Goal: Find specific page/section: Find specific page/section

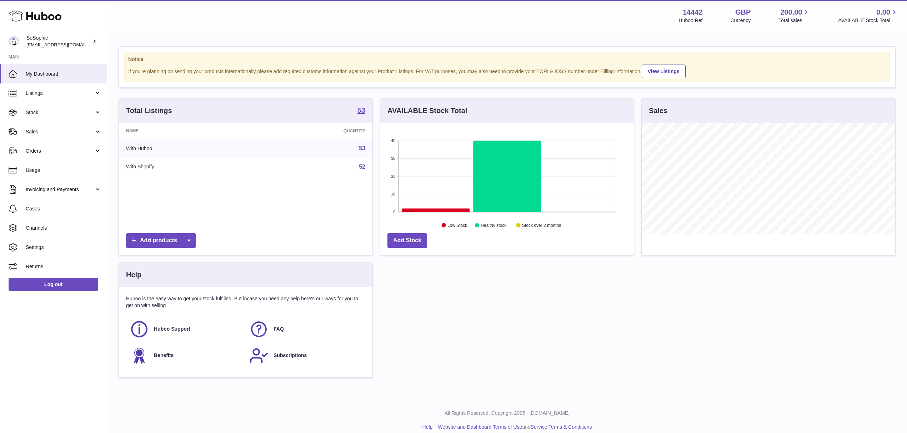
scroll to position [111, 253]
click at [37, 95] on span "Listings" at bounding box center [60, 93] width 68 height 7
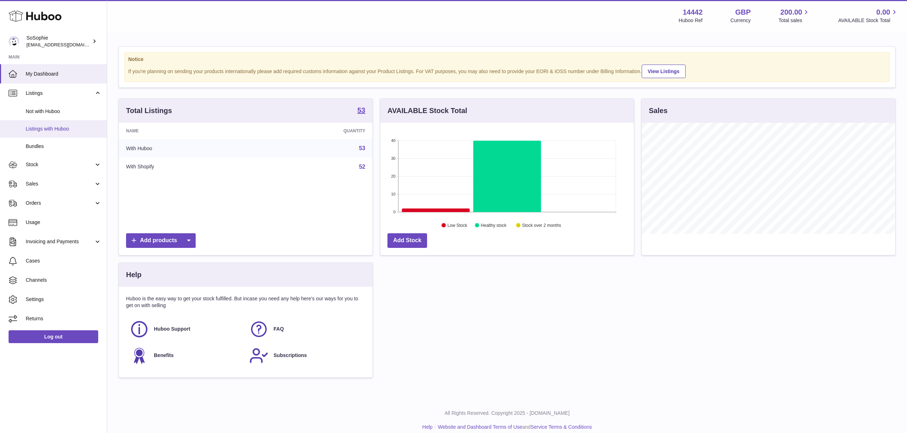
click at [48, 132] on link "Listings with Huboo" at bounding box center [53, 128] width 107 height 17
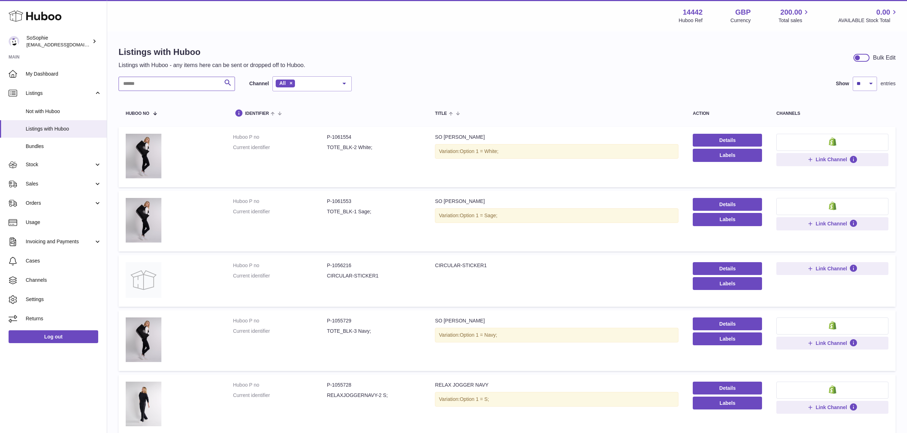
click at [190, 89] on input "text" at bounding box center [177, 84] width 116 height 14
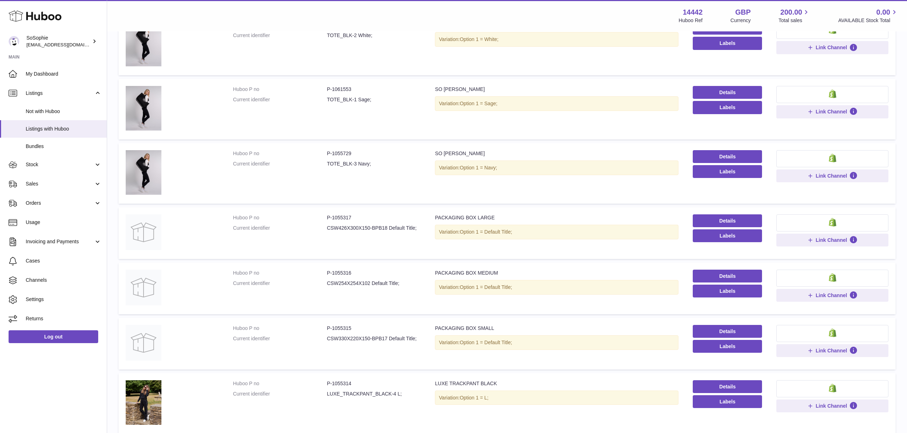
scroll to position [97, 0]
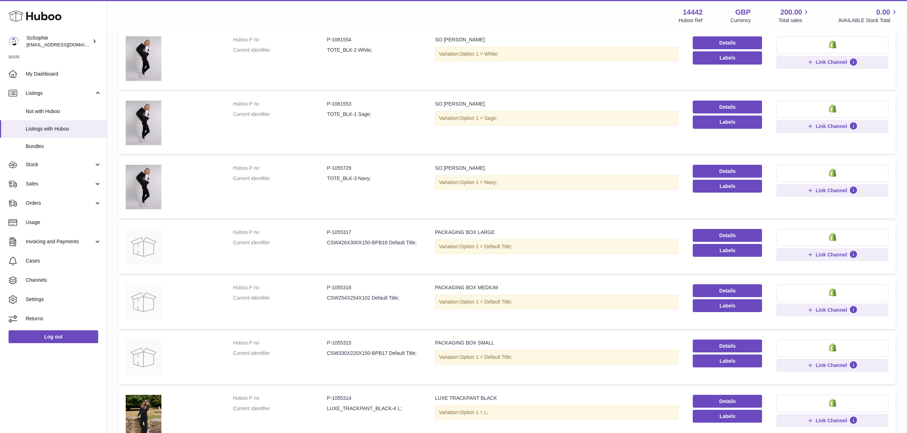
type input "*"
click at [338, 233] on dd "P-1055317" at bounding box center [374, 232] width 94 height 7
copy dd "1055317"
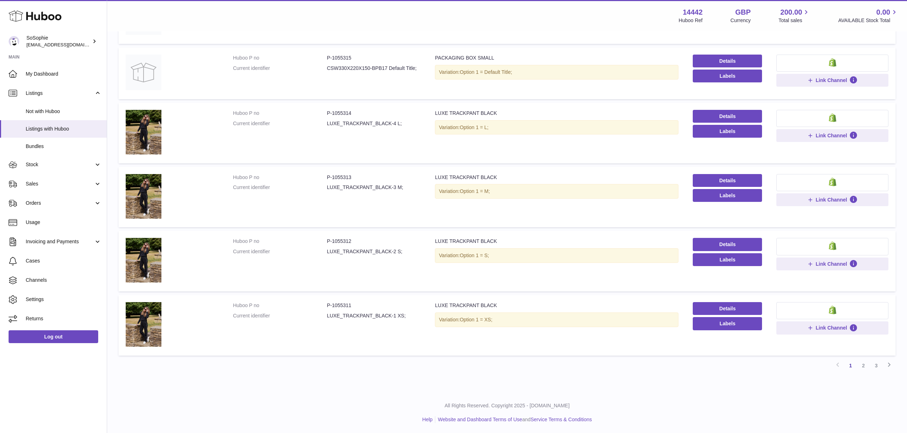
scroll to position [383, 0]
click at [859, 364] on link "2" at bounding box center [863, 365] width 13 height 13
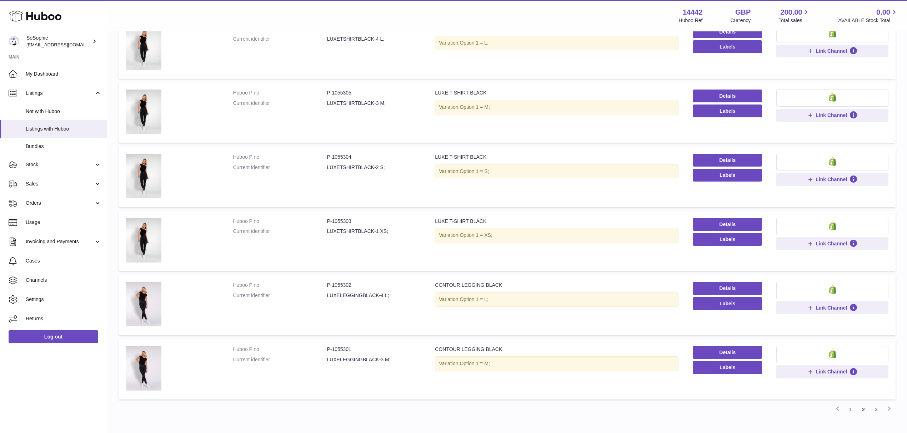
scroll to position [410, 0]
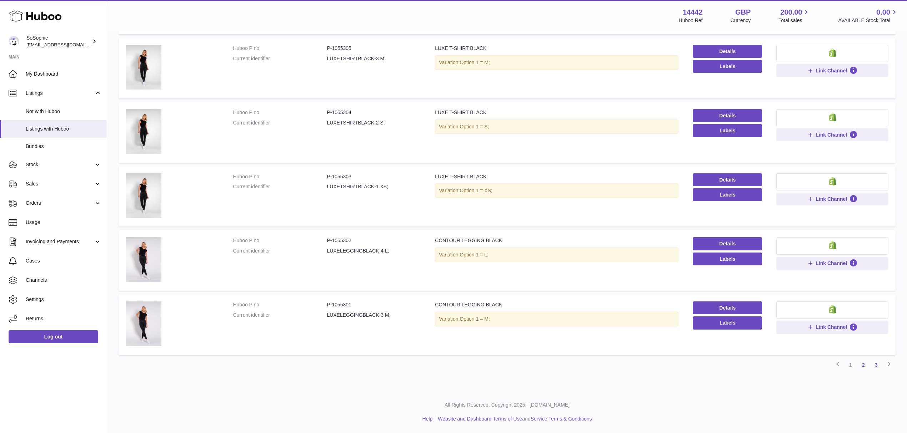
click at [873, 363] on link "3" at bounding box center [876, 365] width 13 height 13
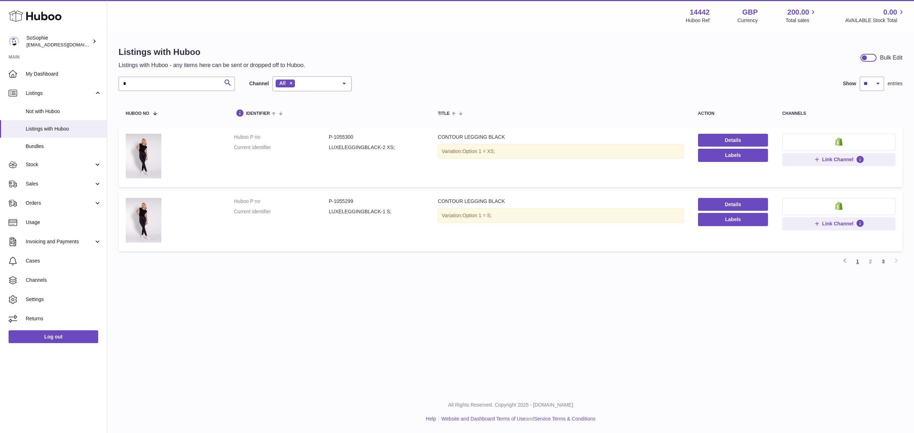
click at [855, 263] on link "1" at bounding box center [857, 261] width 13 height 13
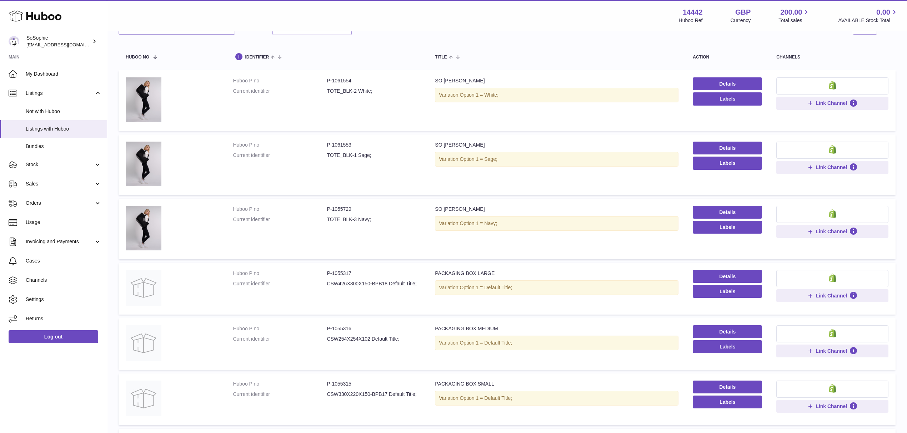
scroll to position [80, 0]
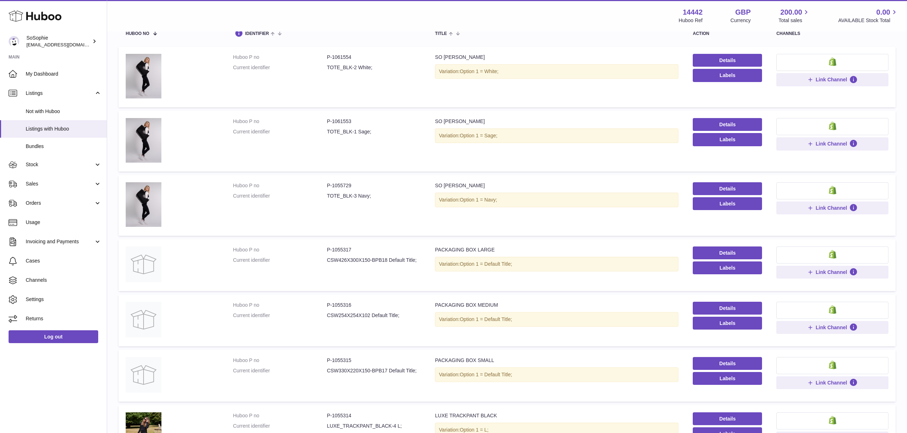
click at [343, 302] on dd "P-1055316" at bounding box center [374, 305] width 94 height 7
copy dd "1055316"
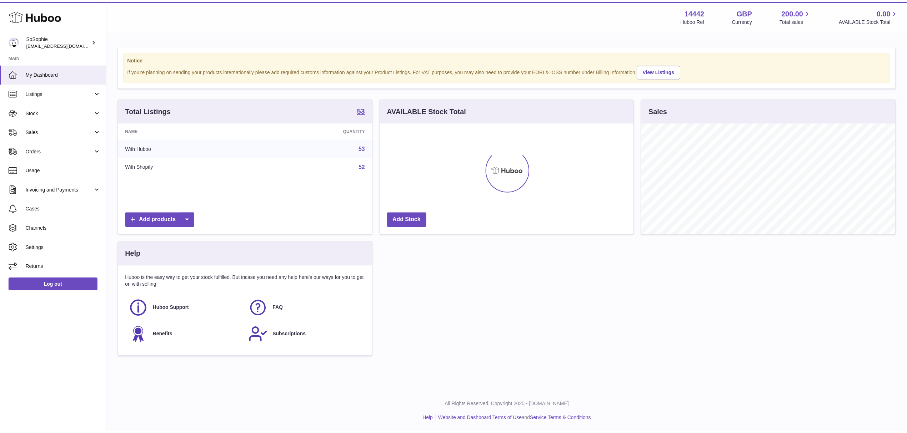
scroll to position [111, 253]
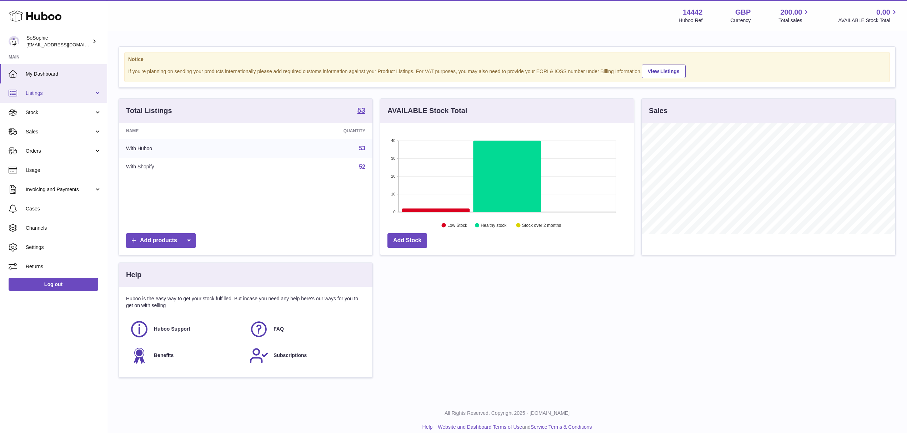
click at [39, 90] on span "Listings" at bounding box center [60, 93] width 68 height 7
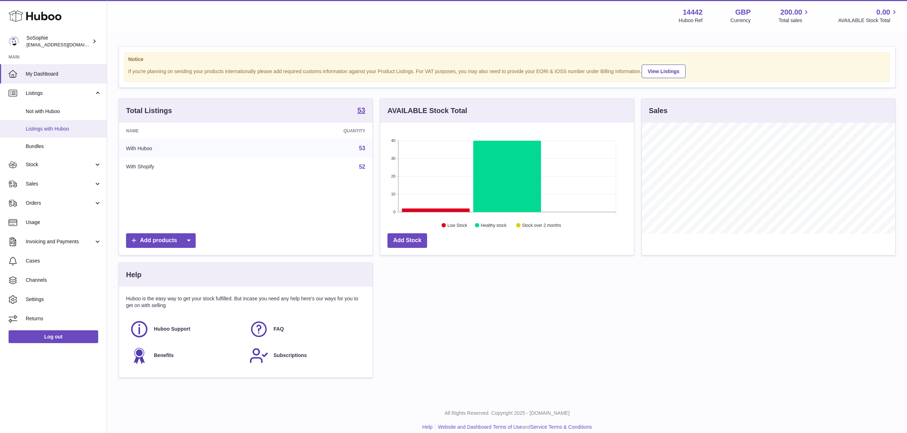
click at [38, 135] on link "Listings with Huboo" at bounding box center [53, 128] width 107 height 17
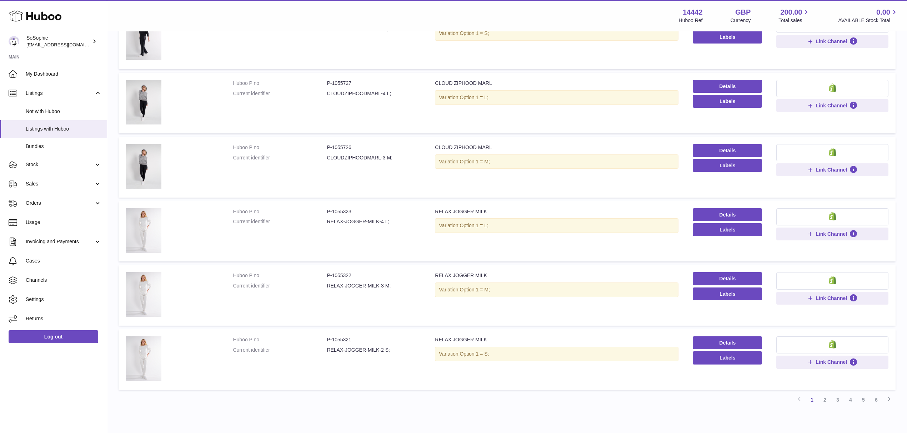
scroll to position [401, 0]
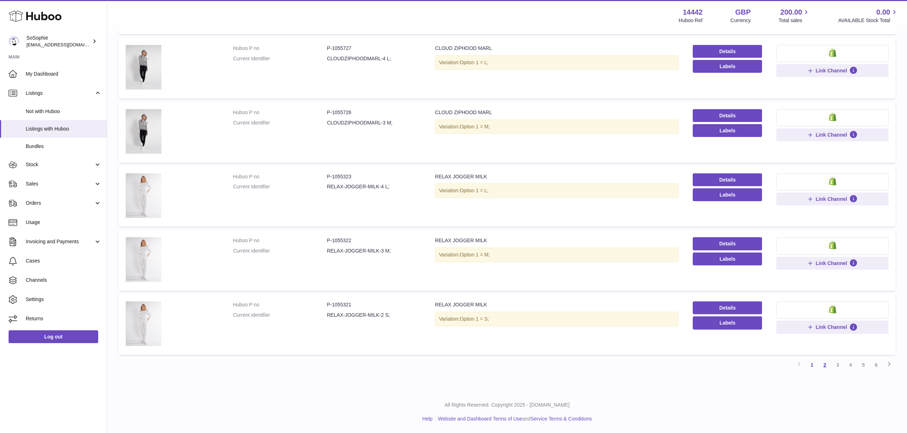
click at [826, 365] on link "2" at bounding box center [824, 365] width 13 height 13
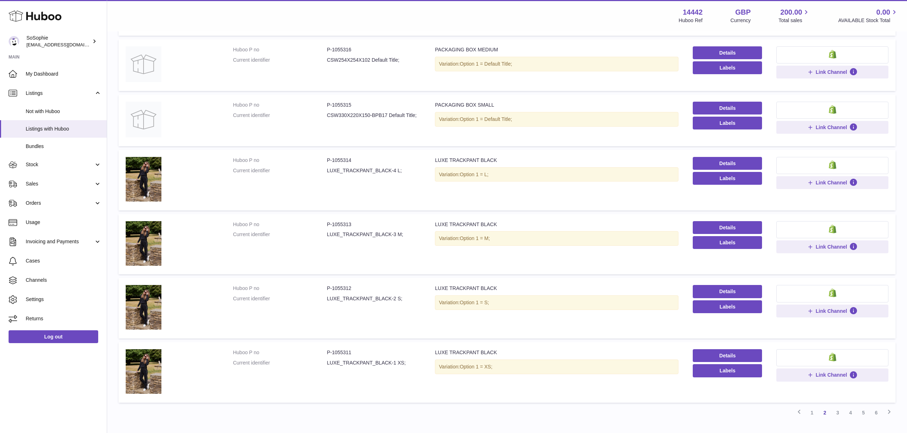
scroll to position [366, 0]
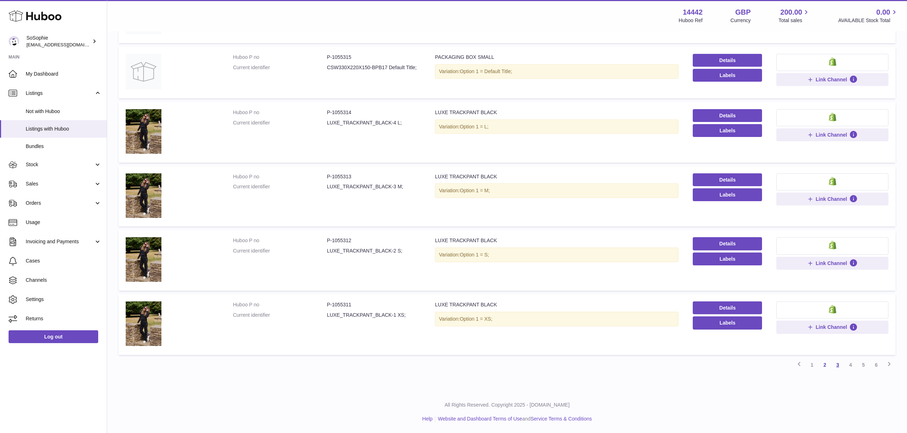
click at [834, 365] on link "3" at bounding box center [837, 365] width 13 height 13
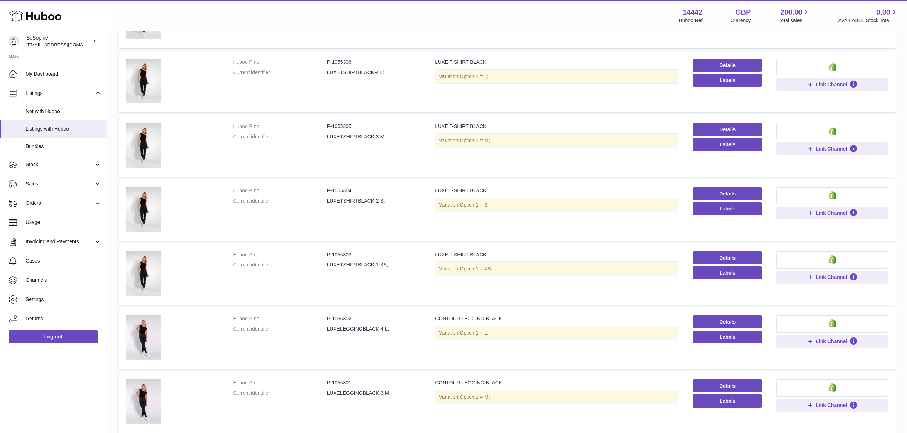
scroll to position [410, 0]
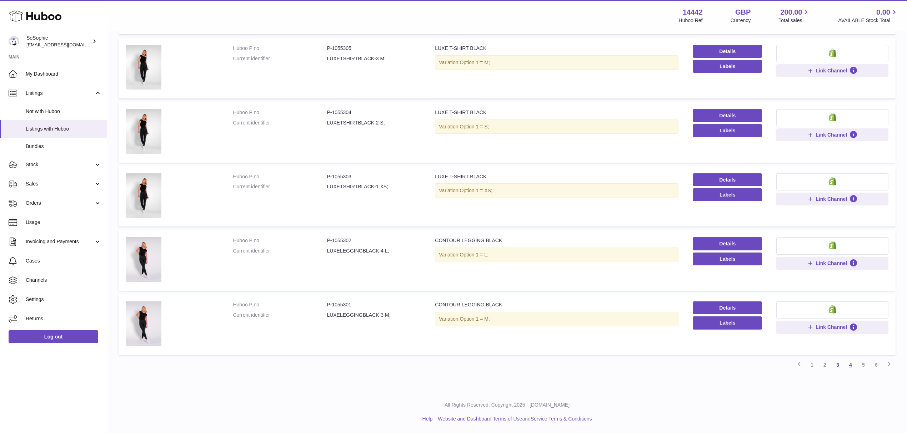
click at [851, 366] on link "4" at bounding box center [850, 365] width 13 height 13
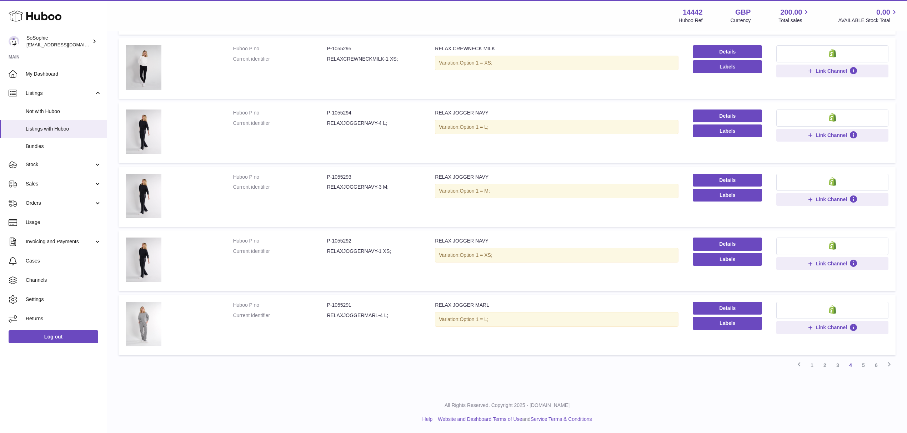
scroll to position [410, 0]
click at [865, 367] on link "5" at bounding box center [863, 365] width 13 height 13
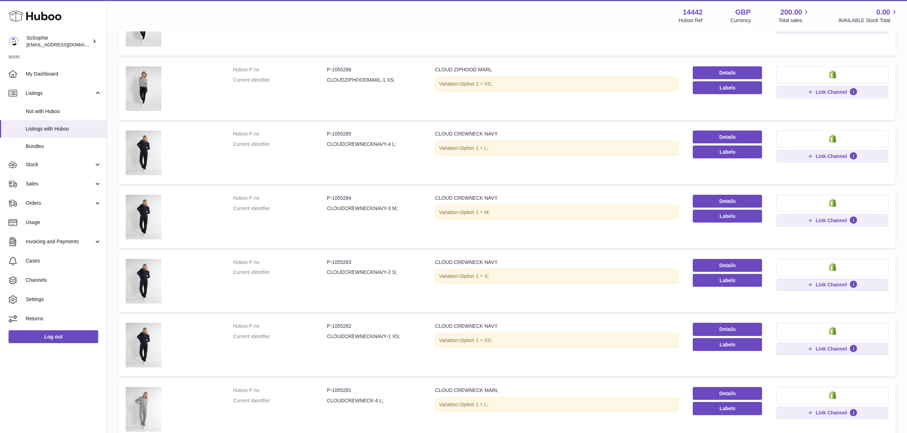
scroll to position [410, 0]
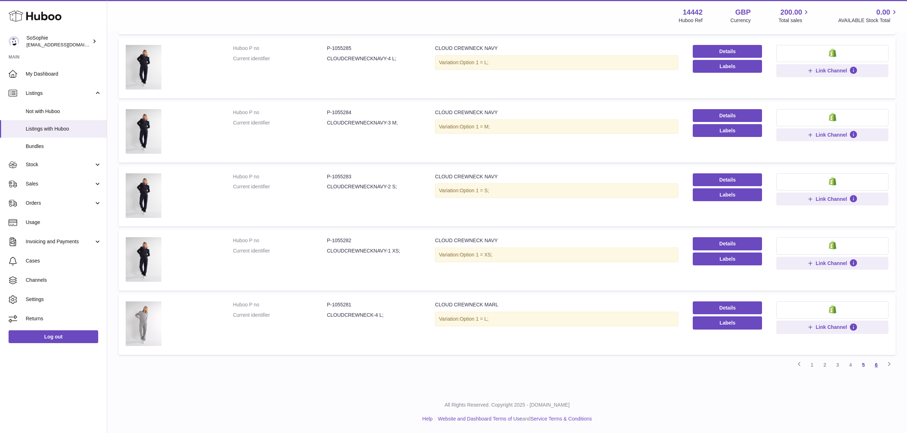
click at [878, 367] on link "6" at bounding box center [876, 365] width 13 height 13
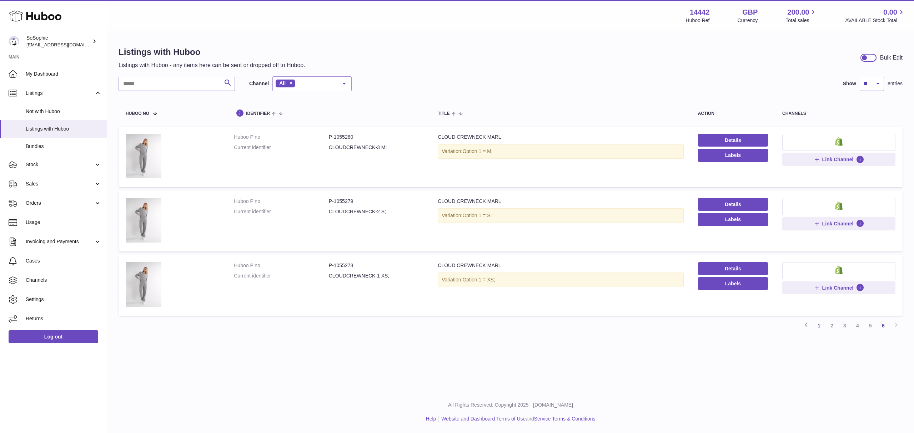
click at [821, 327] on link "1" at bounding box center [819, 326] width 13 height 13
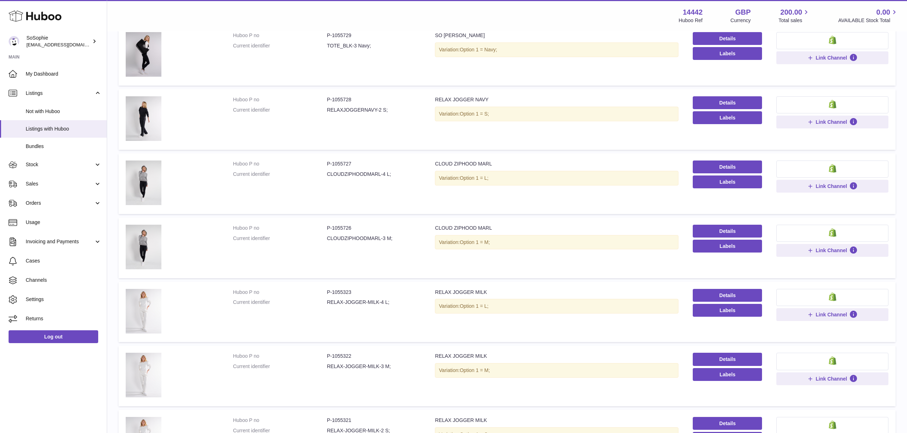
scroll to position [401, 0]
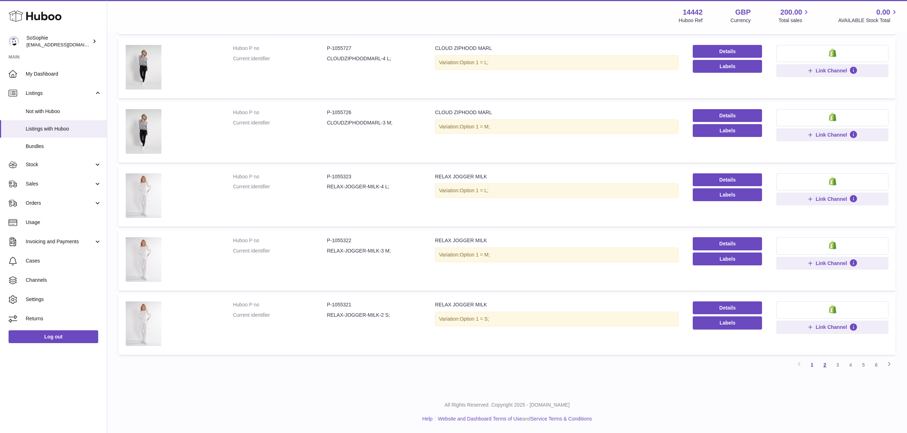
click at [820, 365] on link "2" at bounding box center [824, 365] width 13 height 13
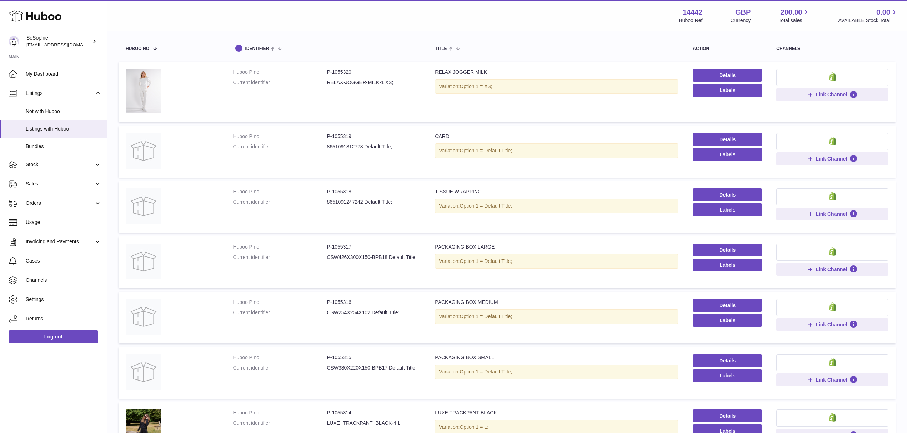
scroll to position [80, 0]
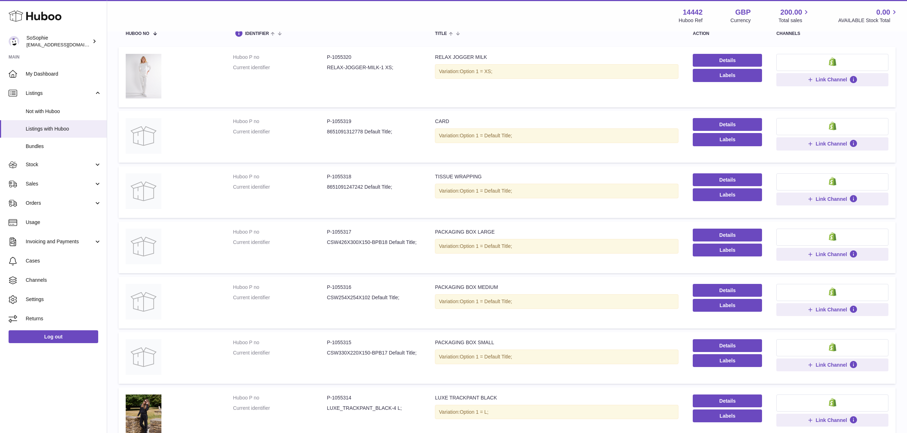
click at [458, 174] on div "TISSUE WRAPPING" at bounding box center [556, 177] width 243 height 7
click at [450, 230] on div "PACKAGING BOX LARGE" at bounding box center [556, 232] width 243 height 7
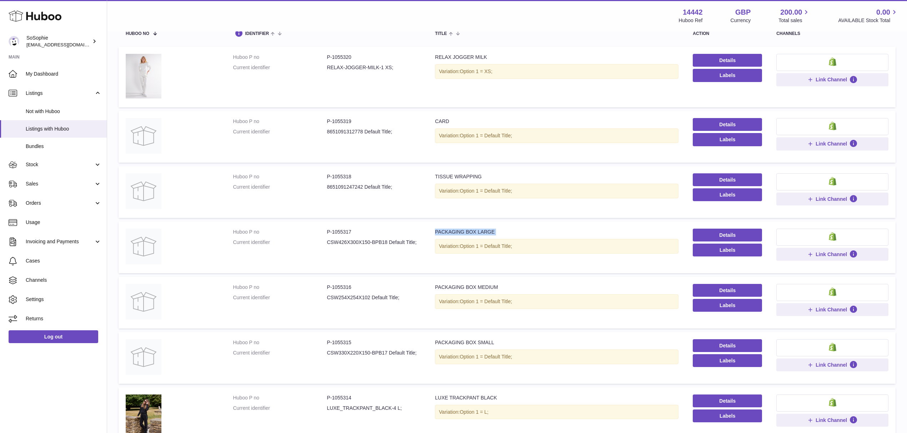
click at [450, 230] on div "PACKAGING BOX LARGE" at bounding box center [556, 232] width 243 height 7
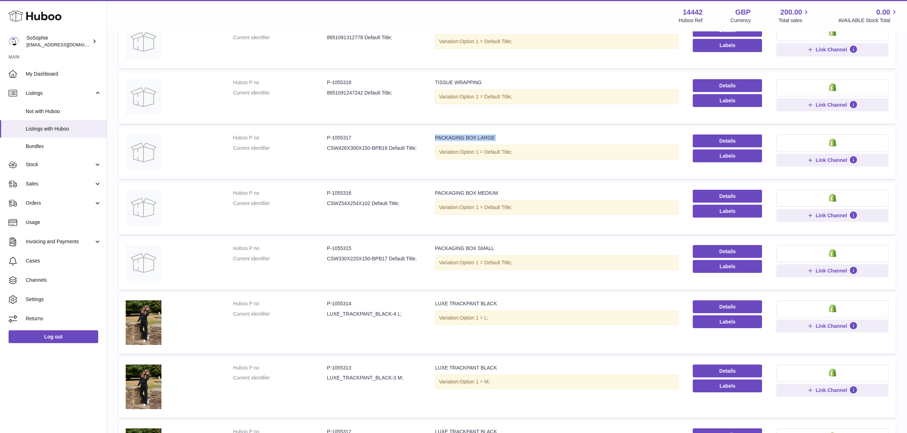
scroll to position [175, 0]
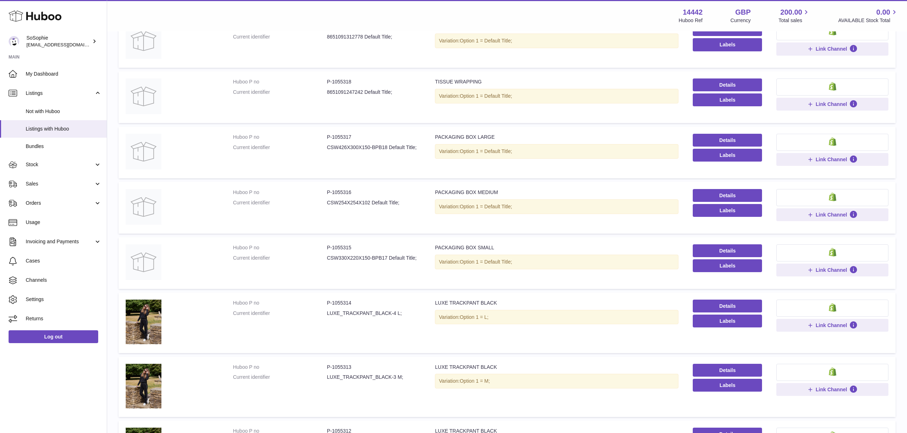
click at [346, 137] on dd "P-1055317" at bounding box center [374, 137] width 94 height 7
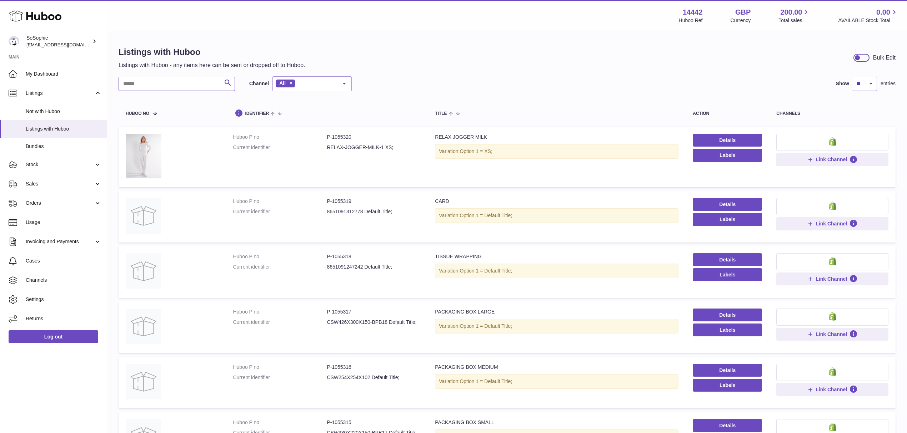
click at [201, 89] on input "text" at bounding box center [177, 84] width 116 height 14
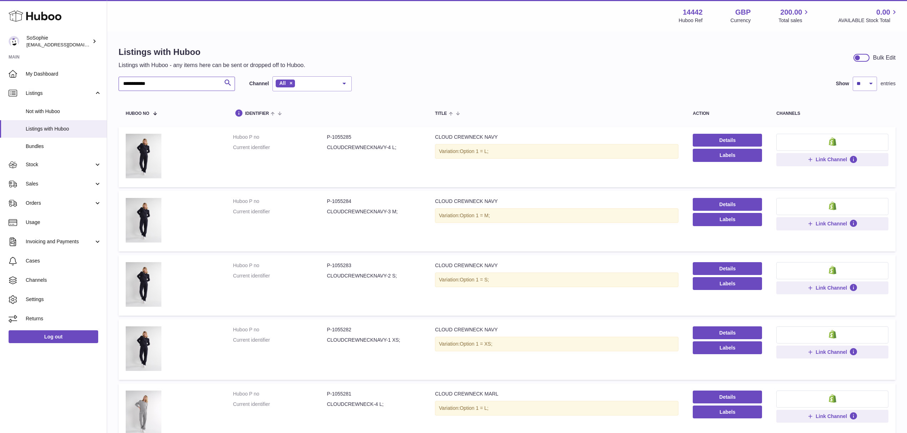
type input "**********"
